Goal: Task Accomplishment & Management: Manage account settings

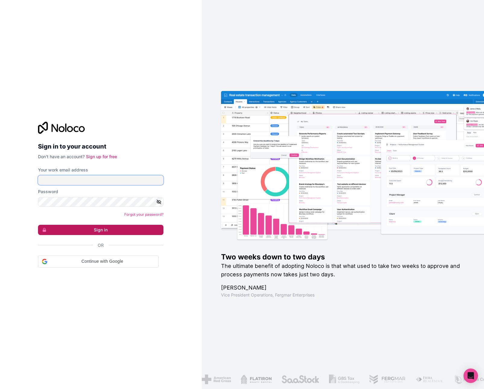
type input "[PERSON_NAME][EMAIL_ADDRESS][DOMAIN_NAME]"
click at [105, 230] on button "Sign in" at bounding box center [100, 230] width 125 height 10
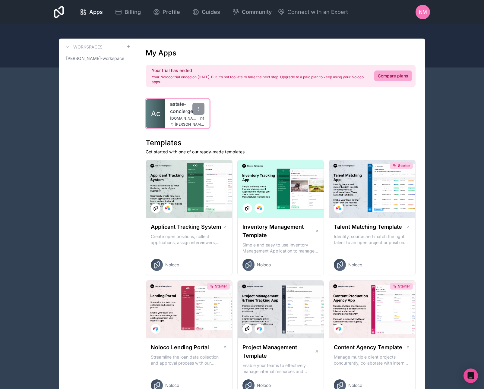
click at [178, 116] on span "[DOMAIN_NAME]" at bounding box center [183, 118] width 27 height 5
click at [426, 12] on span "NM" at bounding box center [423, 11] width 8 height 7
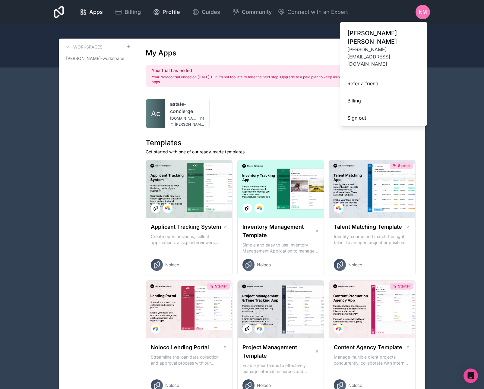
click at [163, 12] on span "Profile" at bounding box center [171, 12] width 17 height 8
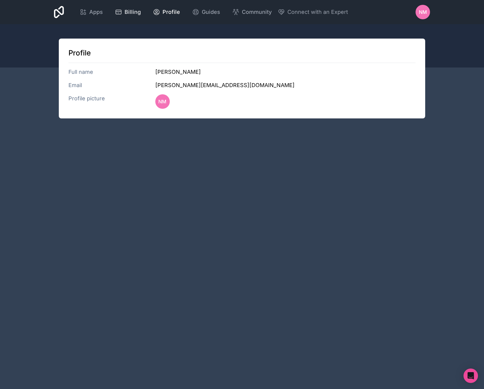
click at [127, 14] on span "Billing" at bounding box center [133, 12] width 16 height 8
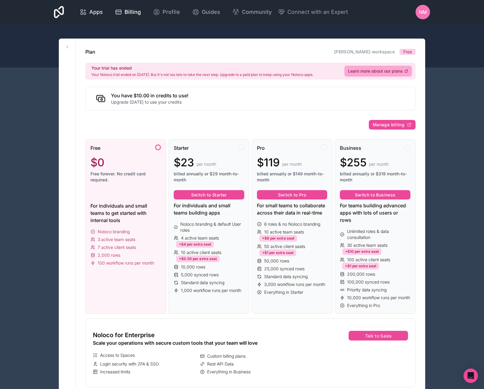
click at [97, 14] on span "Apps" at bounding box center [96, 12] width 14 height 8
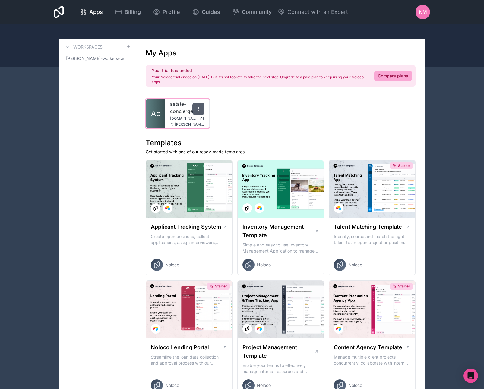
click at [200, 109] on icon at bounding box center [198, 108] width 5 height 5
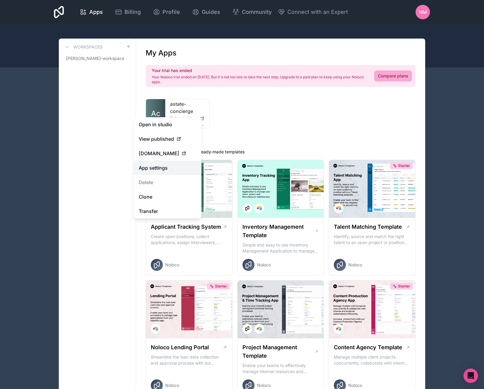
click at [167, 169] on link "App settings" at bounding box center [168, 168] width 68 height 14
